Goal: Communication & Community: Connect with others

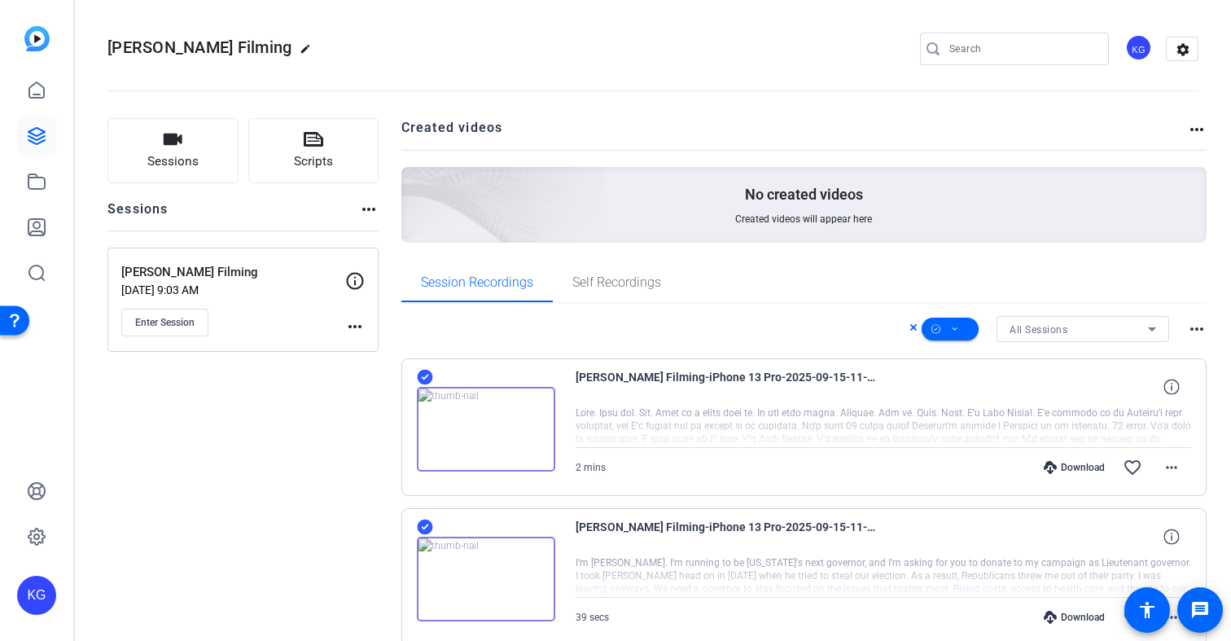
scroll to position [2174, 0]
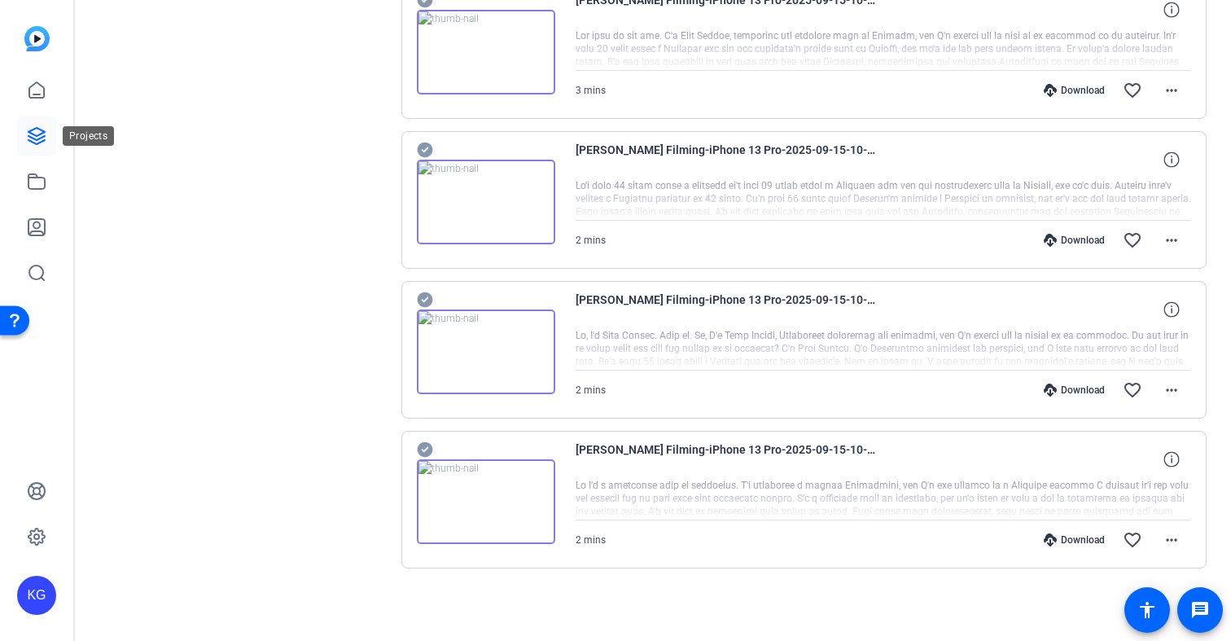
click at [33, 138] on icon at bounding box center [36, 136] width 16 height 16
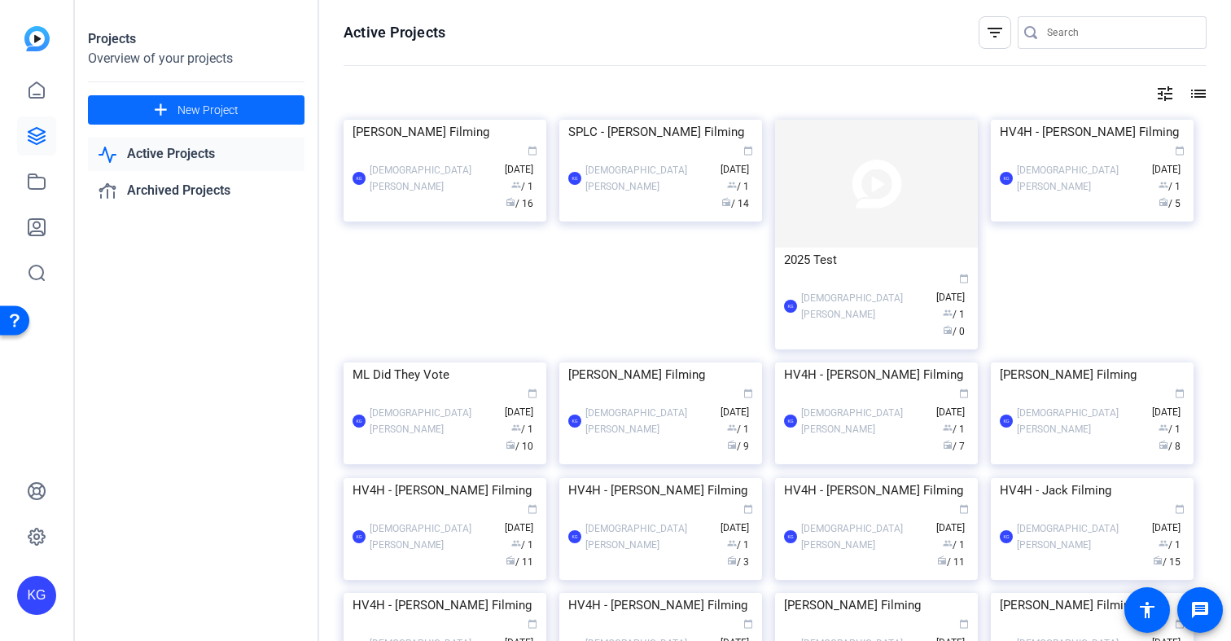
click at [226, 112] on span "New Project" at bounding box center [207, 110] width 61 height 17
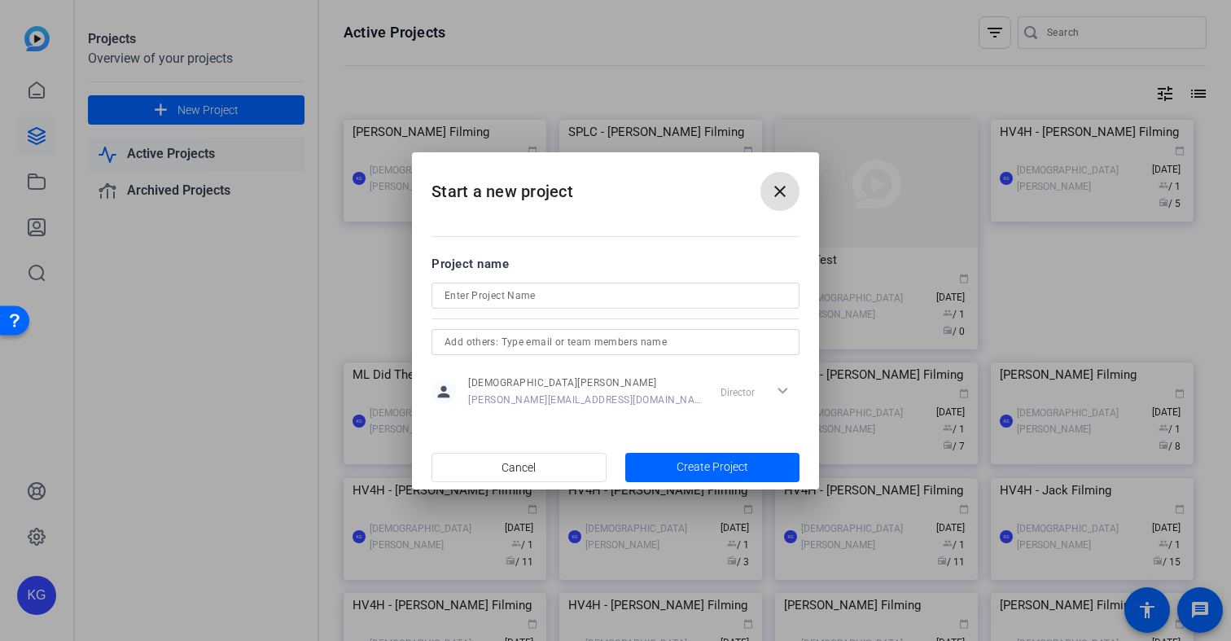
click at [466, 297] on input at bounding box center [615, 296] width 342 height 20
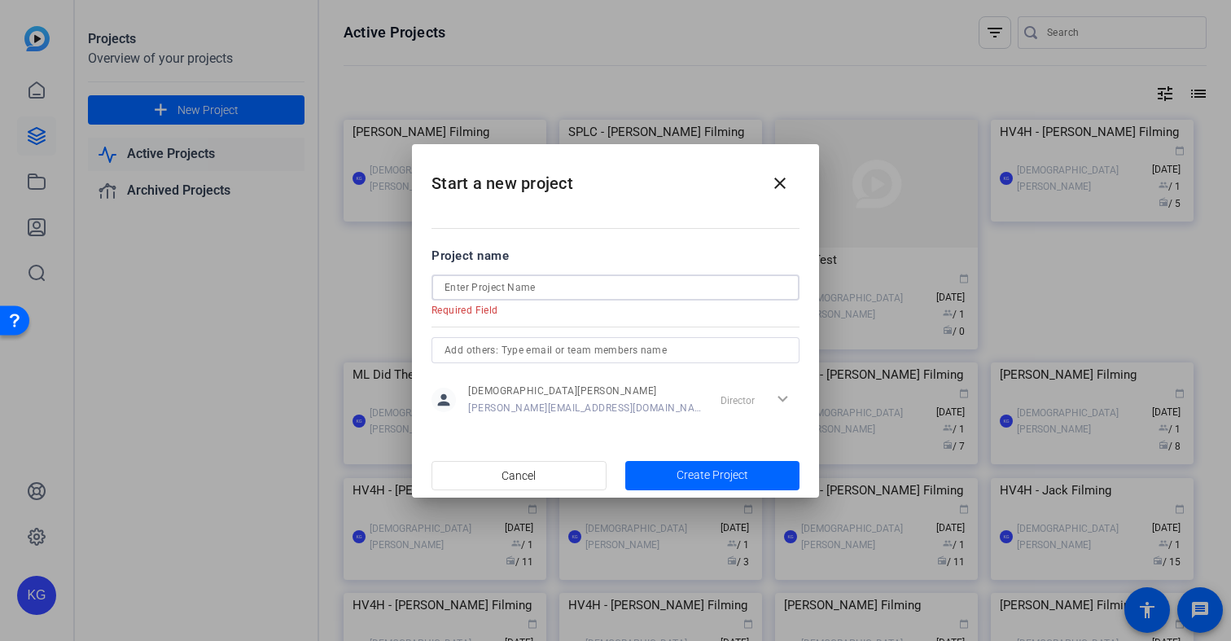
click at [466, 288] on input at bounding box center [615, 288] width 342 height 20
click at [467, 288] on input at bounding box center [615, 288] width 342 height 20
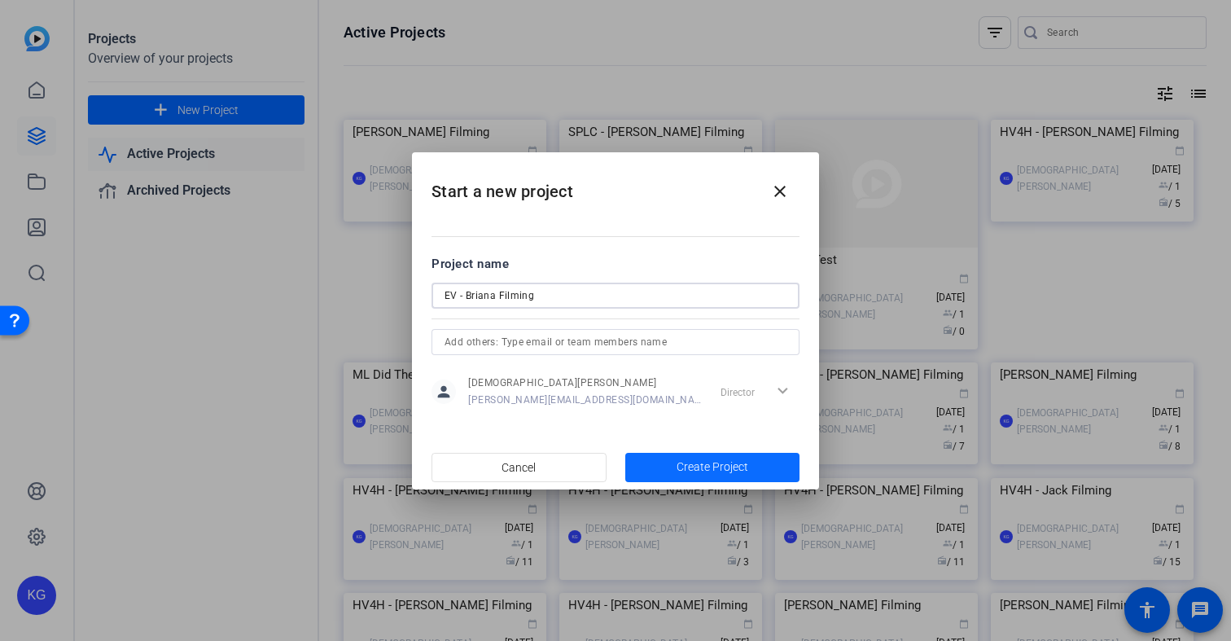
type input "EV - Briana Filming"
click at [724, 466] on span "Create Project" at bounding box center [712, 466] width 72 height 17
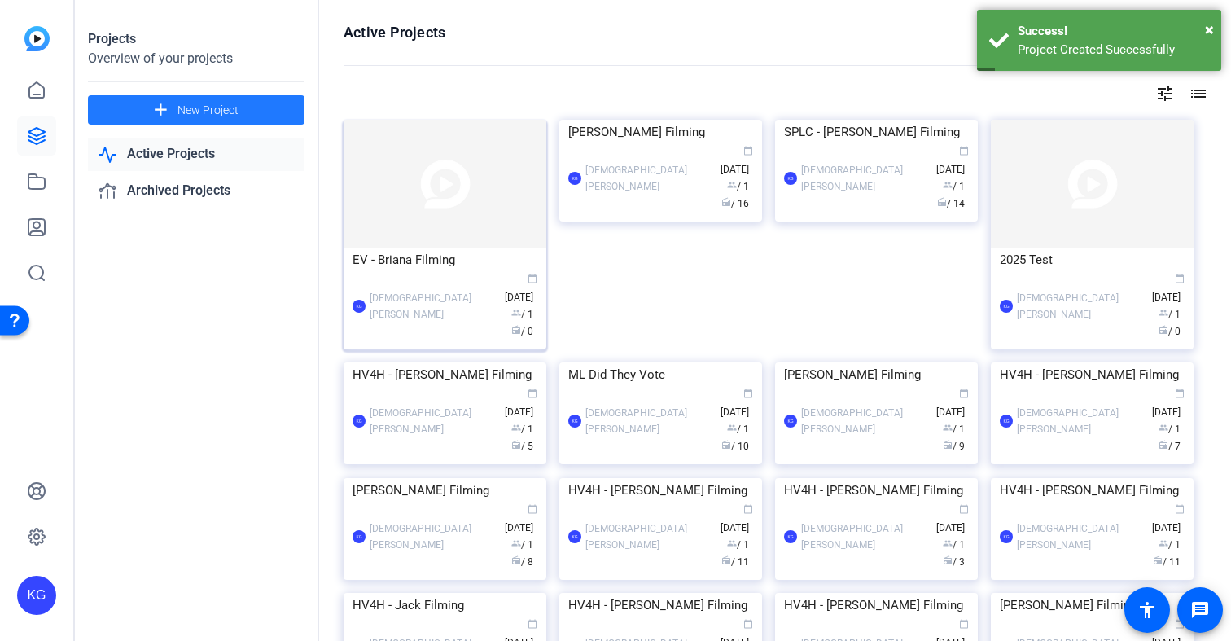
click at [400, 181] on img at bounding box center [444, 184] width 203 height 128
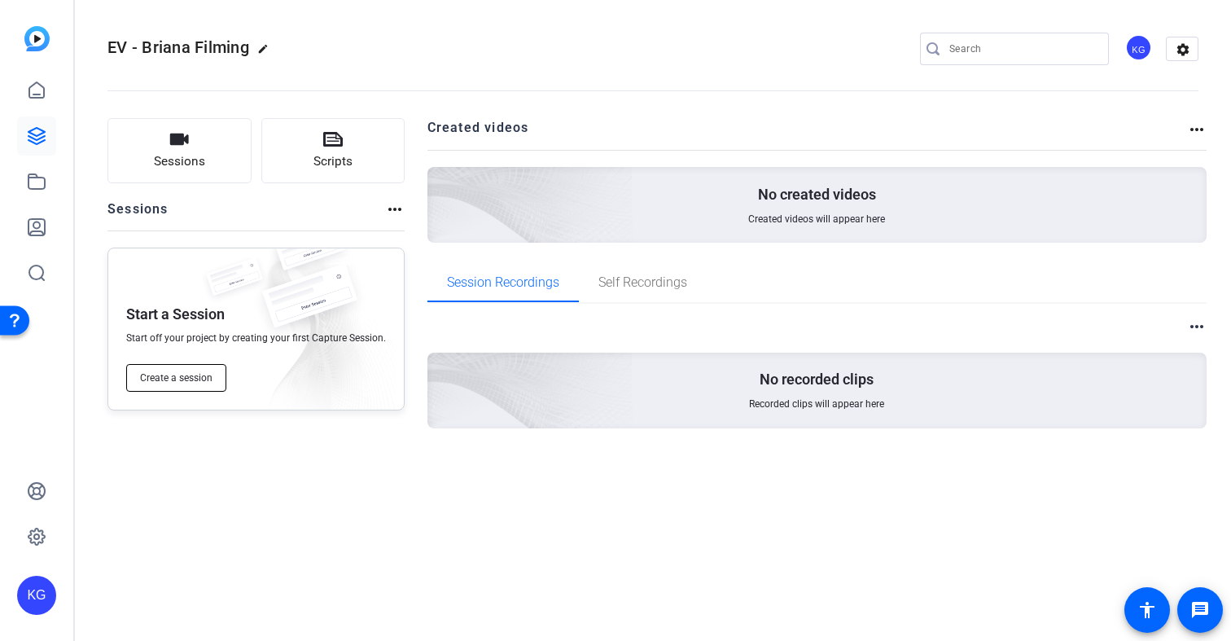
click at [184, 378] on span "Create a session" at bounding box center [176, 377] width 72 height 13
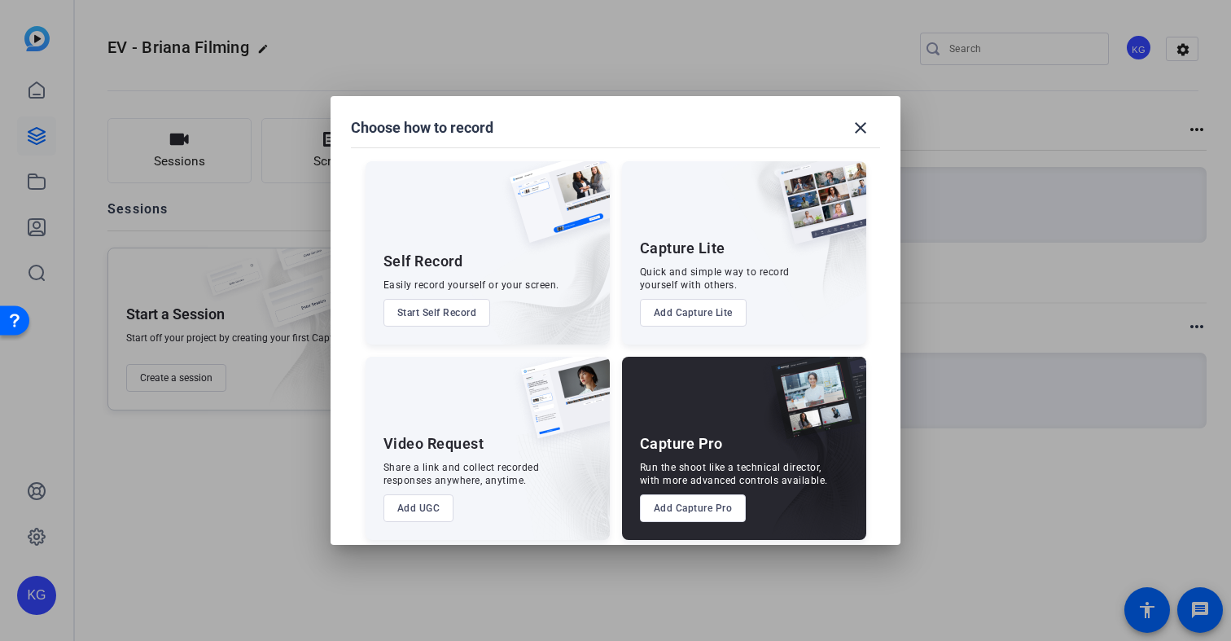
click at [666, 508] on button "Add Capture Pro" at bounding box center [693, 508] width 107 height 28
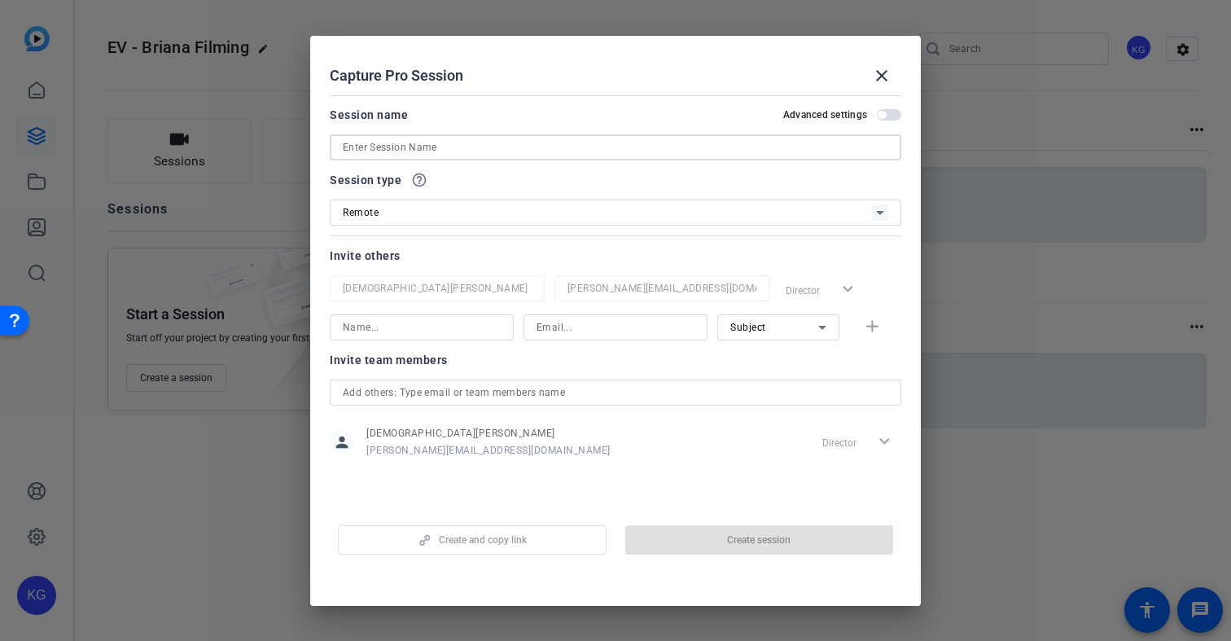
click at [446, 148] on input at bounding box center [615, 148] width 545 height 20
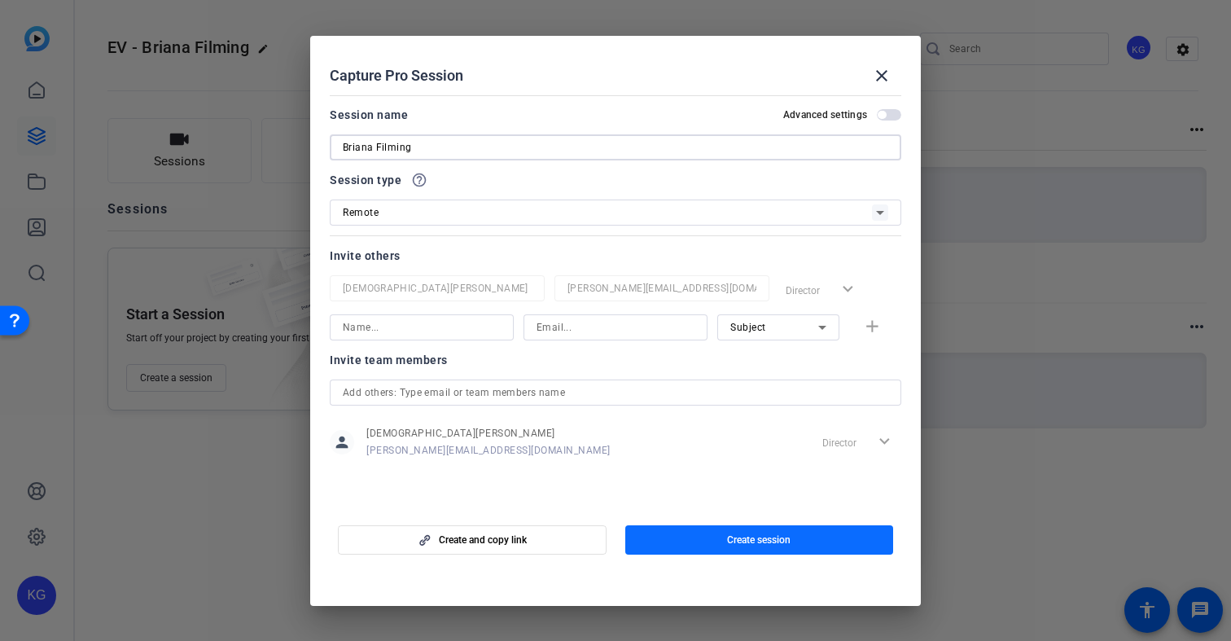
type input "Briana Filming"
click at [783, 540] on span "Create session" at bounding box center [758, 539] width 63 height 13
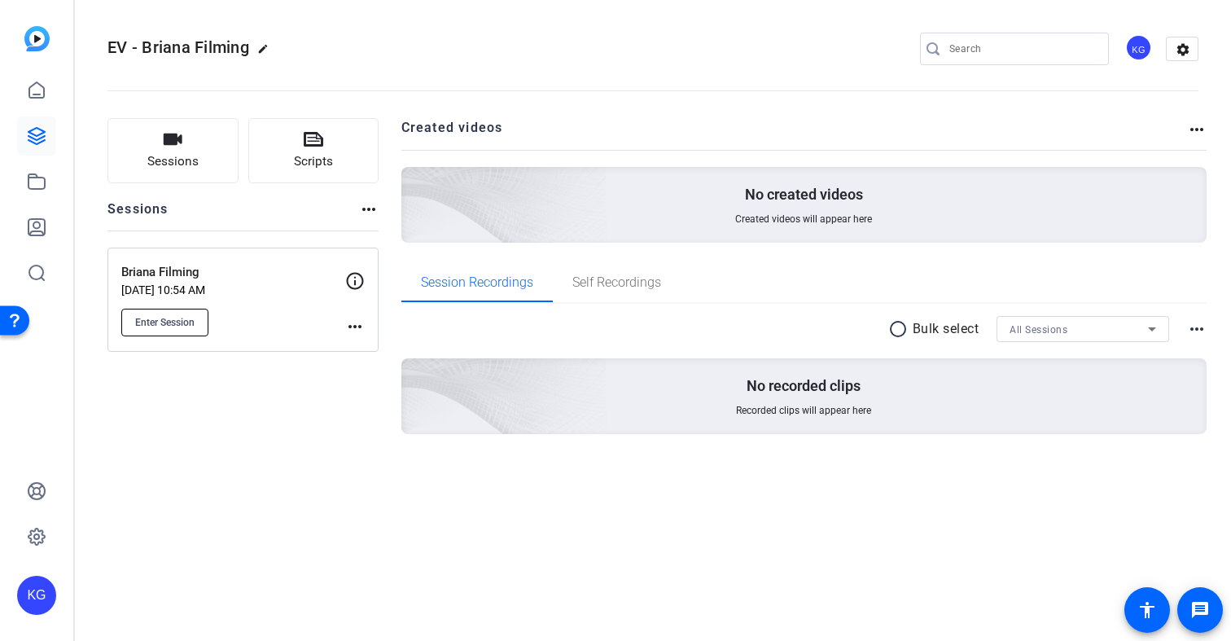
click at [185, 326] on span "Enter Session" at bounding box center [164, 322] width 59 height 13
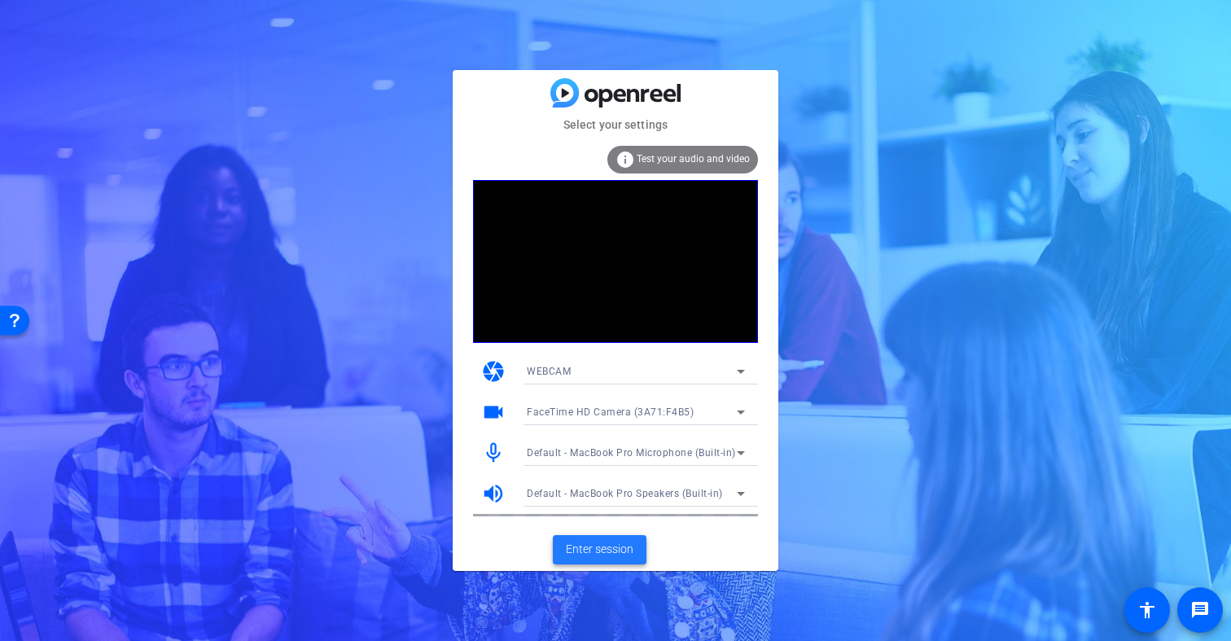
click at [593, 549] on span "Enter session" at bounding box center [600, 548] width 68 height 17
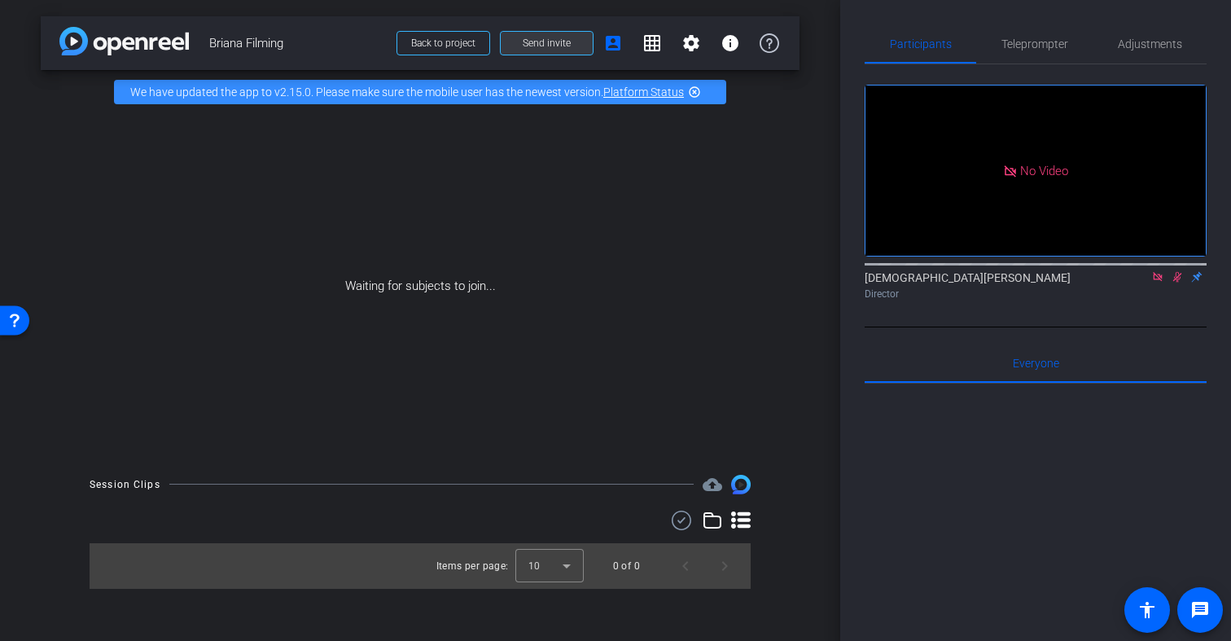
click at [537, 45] on span "Send invite" at bounding box center [547, 43] width 48 height 13
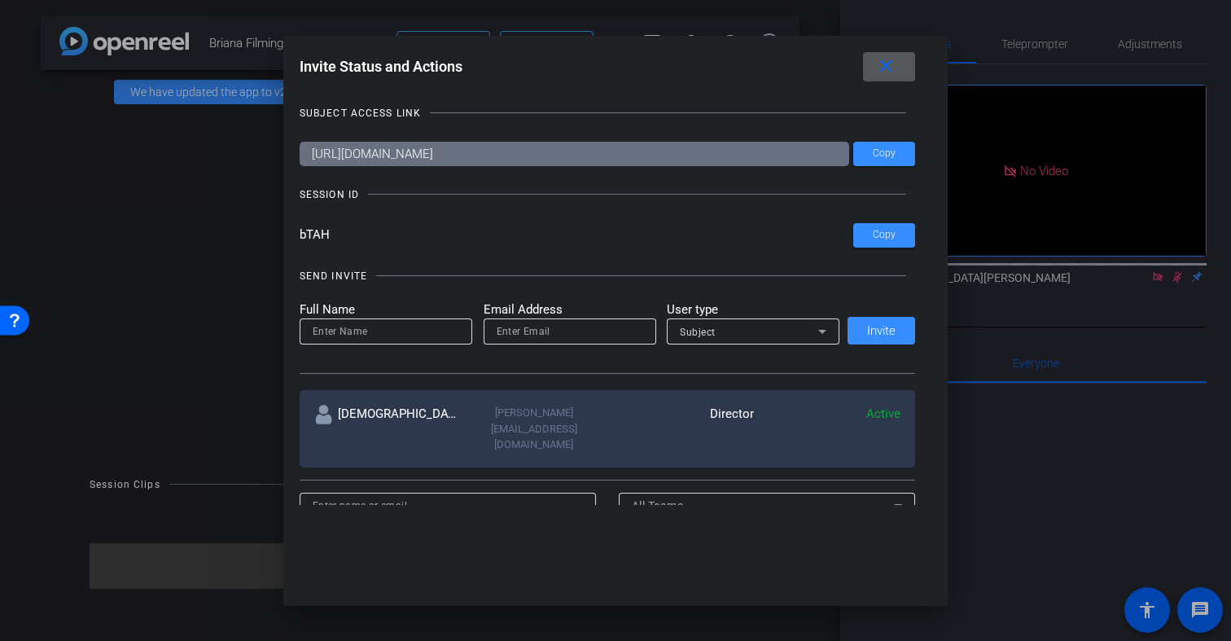
click at [339, 330] on input at bounding box center [386, 332] width 147 height 20
type input "[PERSON_NAME]"
click at [510, 335] on input "email" at bounding box center [570, 332] width 147 height 20
type input "[EMAIL_ADDRESS][DOMAIN_NAME]"
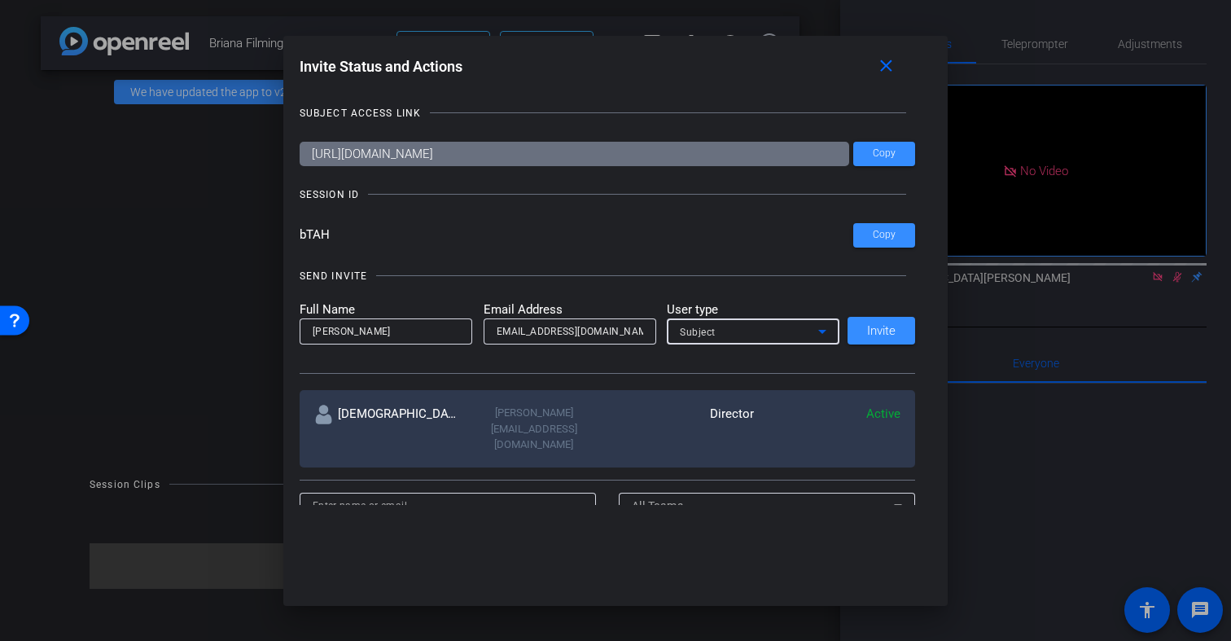
scroll to position [0, 0]
click at [779, 330] on div "Subject" at bounding box center [749, 332] width 138 height 20
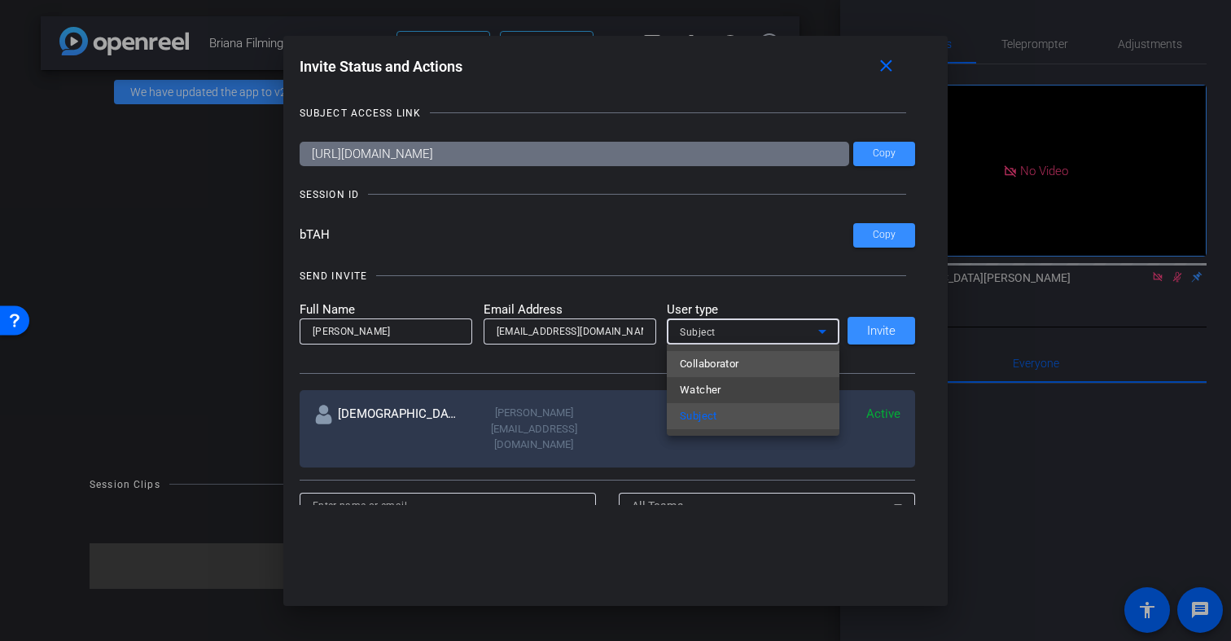
click at [750, 366] on mat-option "Collaborator" at bounding box center [753, 364] width 173 height 26
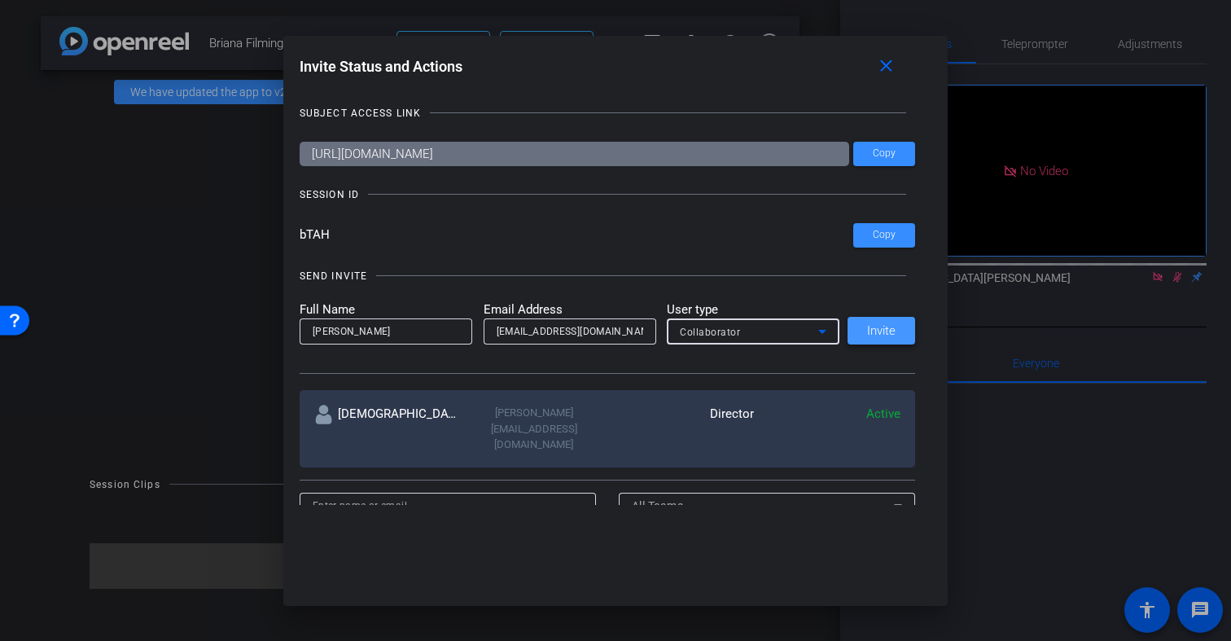
click at [880, 334] on span "Invite" at bounding box center [881, 331] width 28 height 12
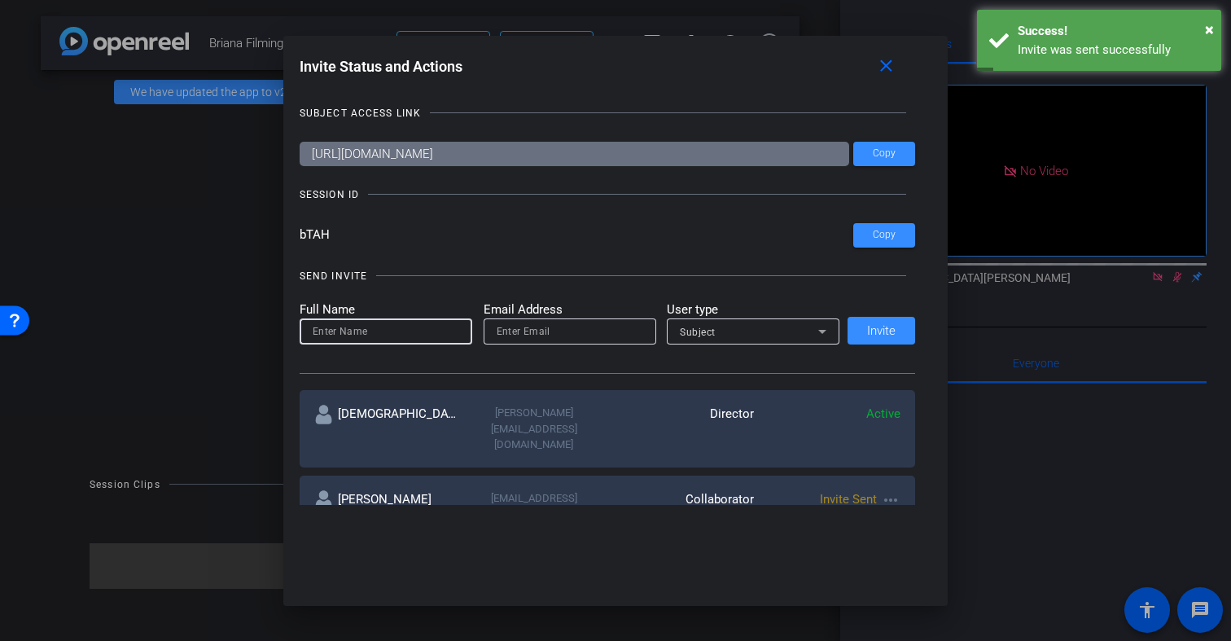
click at [356, 333] on input at bounding box center [386, 332] width 147 height 20
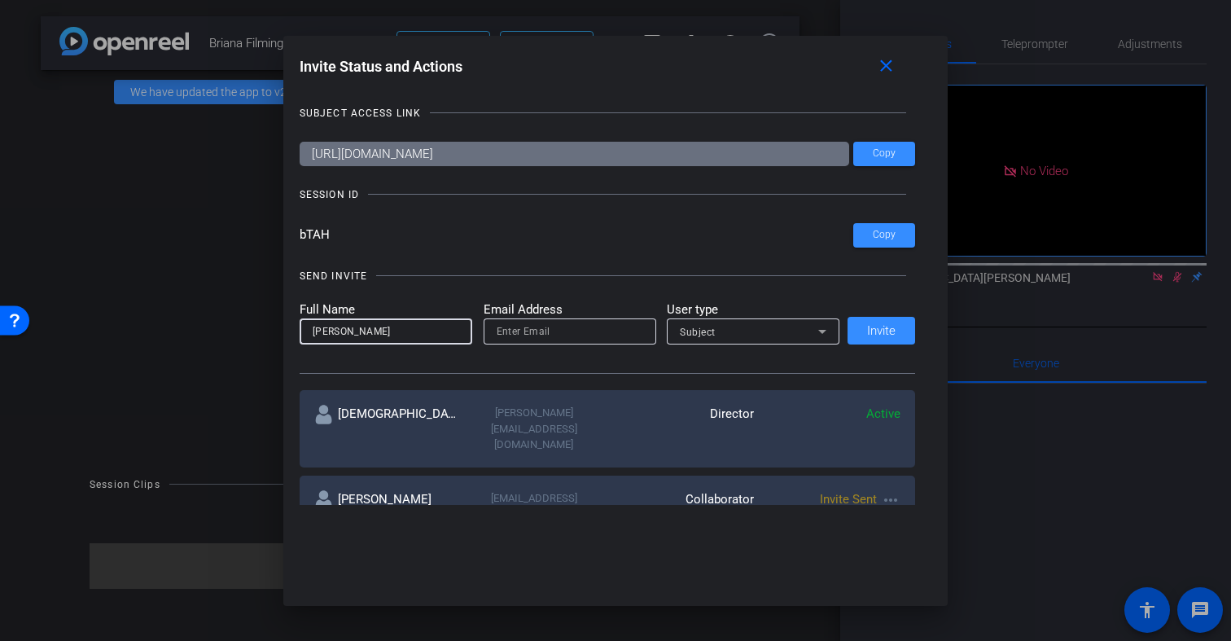
type input "[PERSON_NAME]"
click at [501, 329] on input "email" at bounding box center [570, 332] width 147 height 20
type input "[PERSON_NAME][EMAIL_ADDRESS][DOMAIN_NAME]"
click at [785, 330] on div "Subject" at bounding box center [749, 332] width 138 height 20
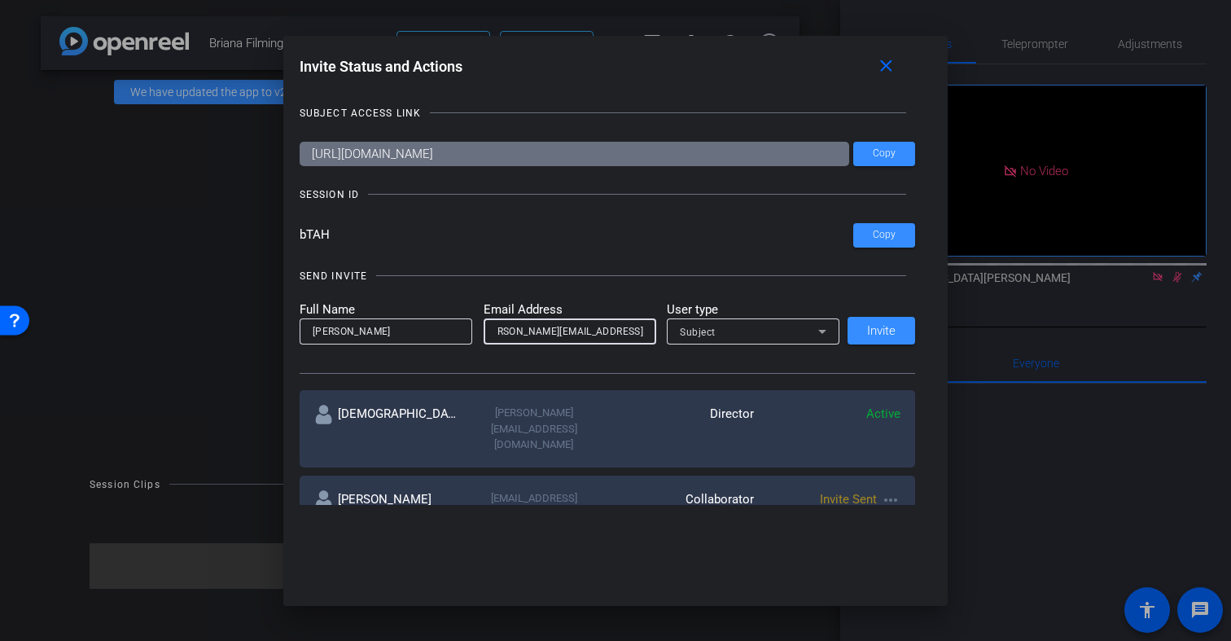
scroll to position [0, 0]
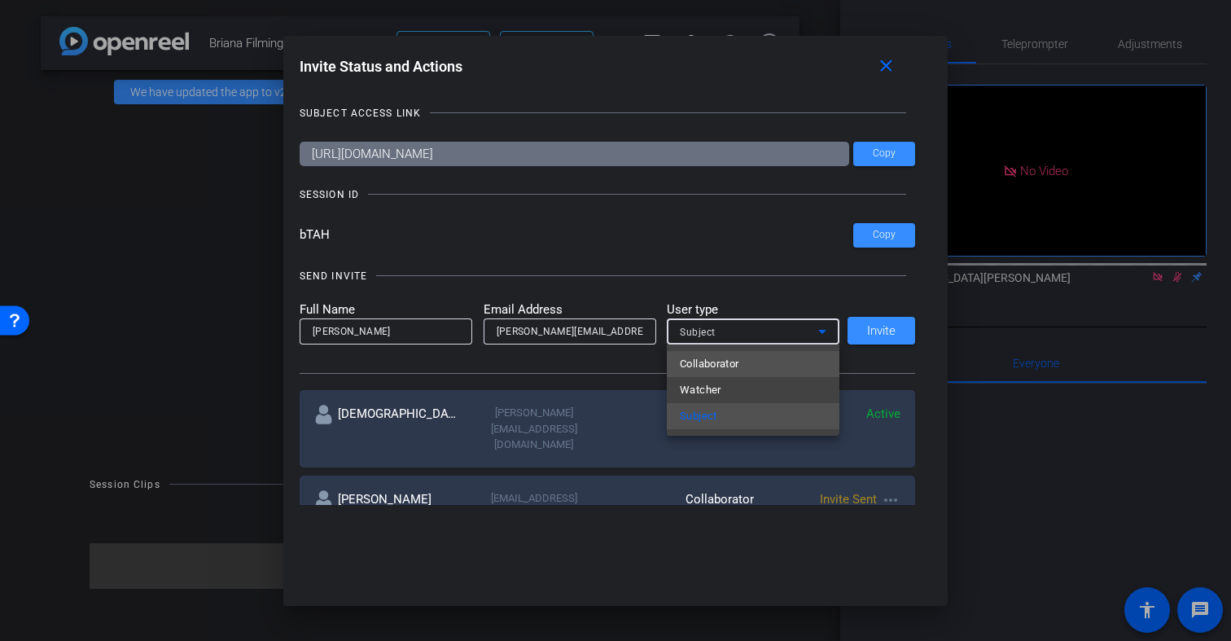
click at [768, 361] on mat-option "Collaborator" at bounding box center [753, 364] width 173 height 26
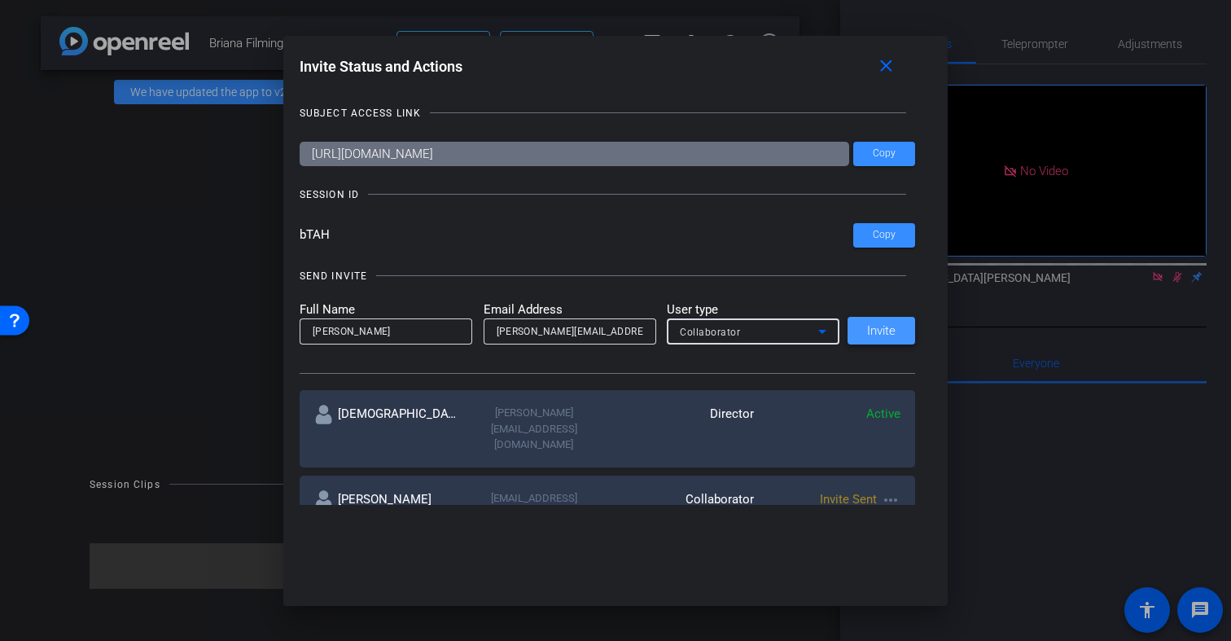
click at [896, 334] on span at bounding box center [881, 330] width 68 height 39
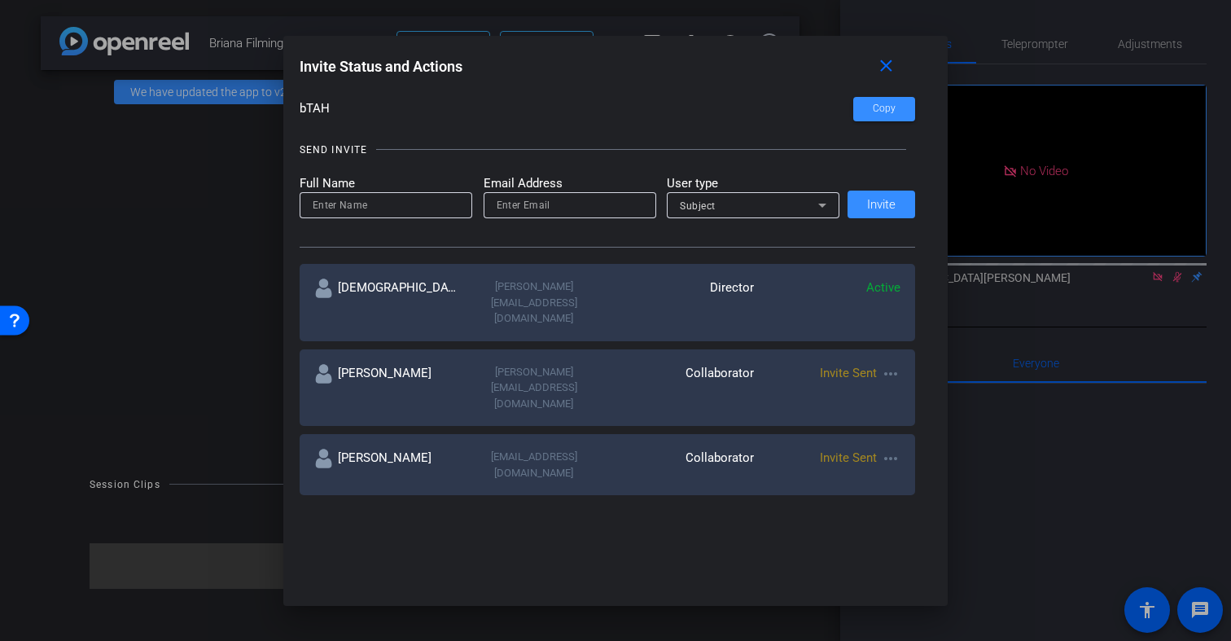
scroll to position [129, 0]
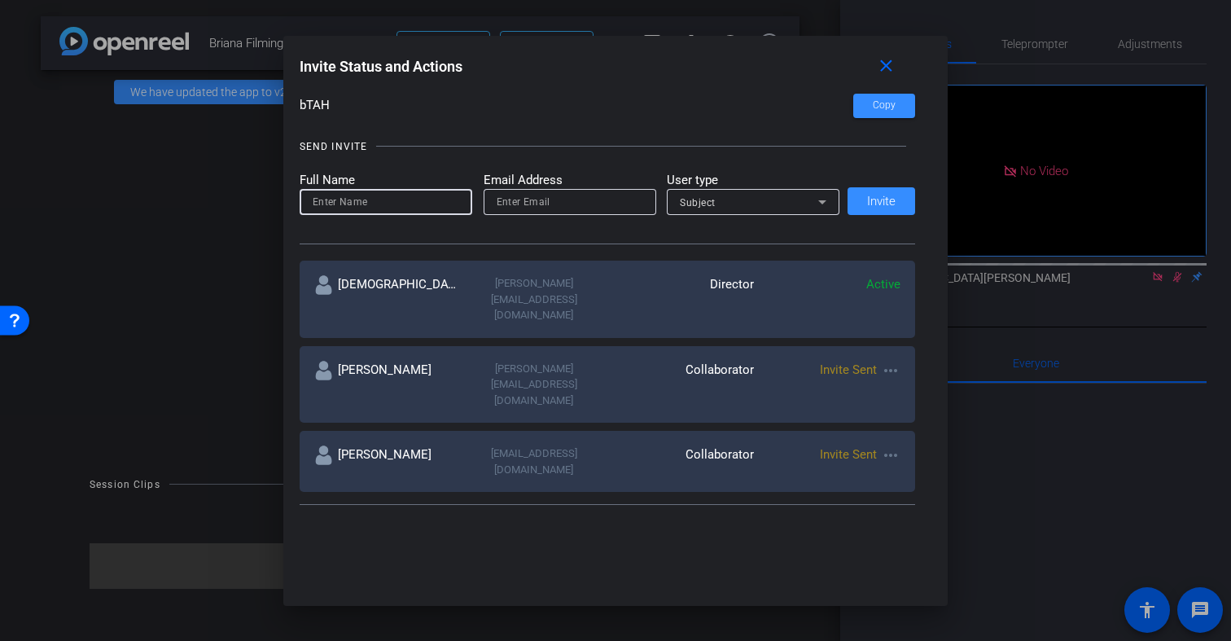
click at [348, 199] on input at bounding box center [386, 202] width 147 height 20
type input "[PERSON_NAME]"
click at [540, 199] on input "email" at bounding box center [570, 202] width 147 height 20
click at [537, 200] on input "email" at bounding box center [570, 202] width 147 height 20
paste input "[EMAIL_ADDRESS][DOMAIN_NAME]"
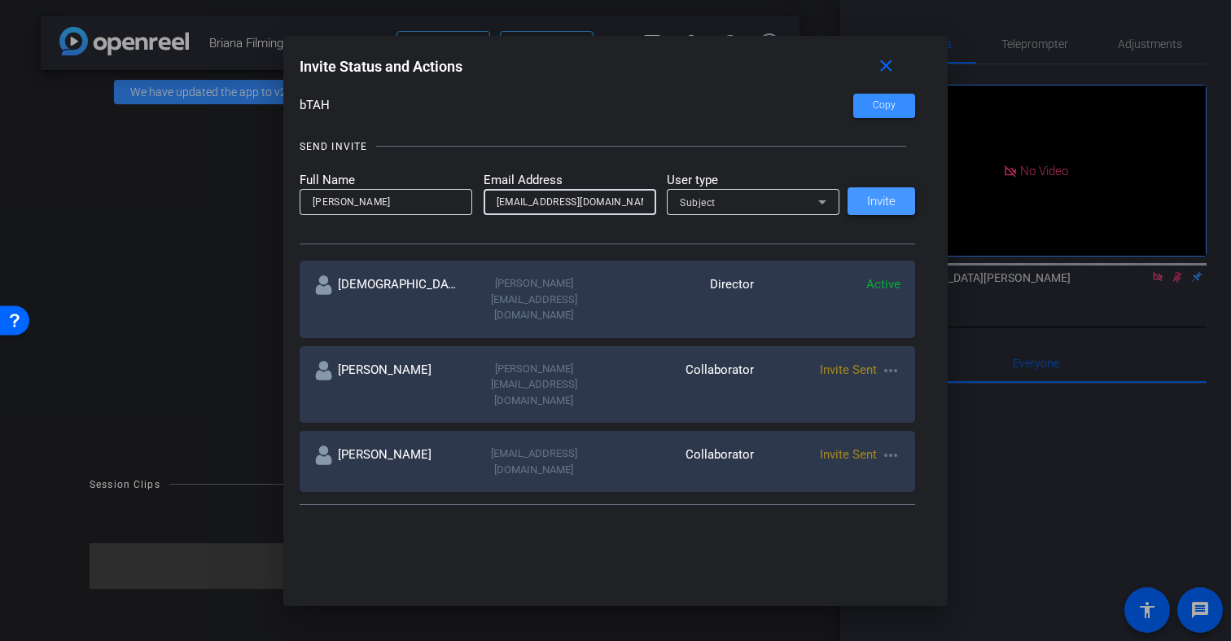
type input "[EMAIL_ADDRESS][DOMAIN_NAME]"
click at [882, 203] on span "Invite" at bounding box center [881, 201] width 28 height 12
